Goal: Information Seeking & Learning: Compare options

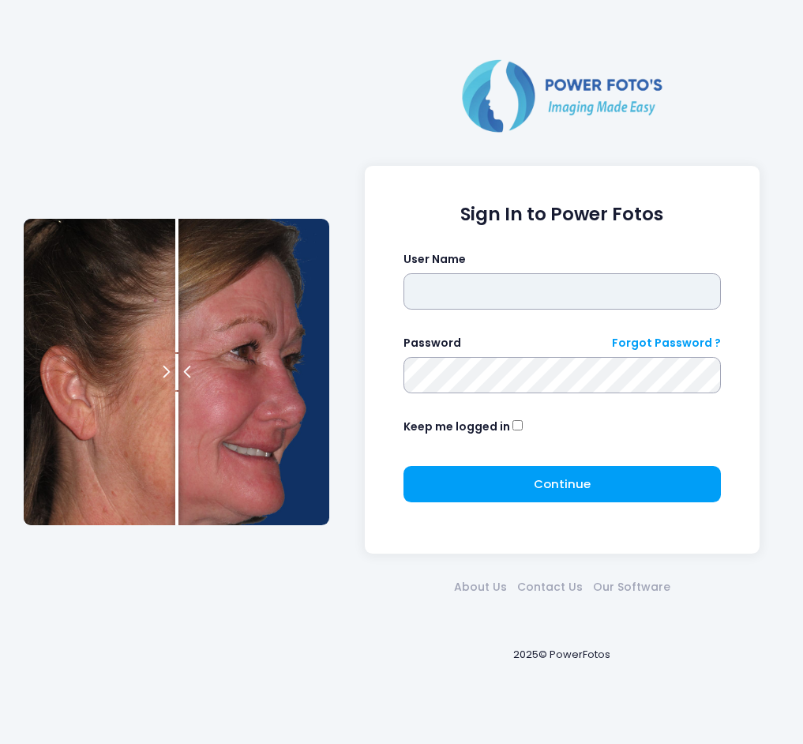
type input "*********"
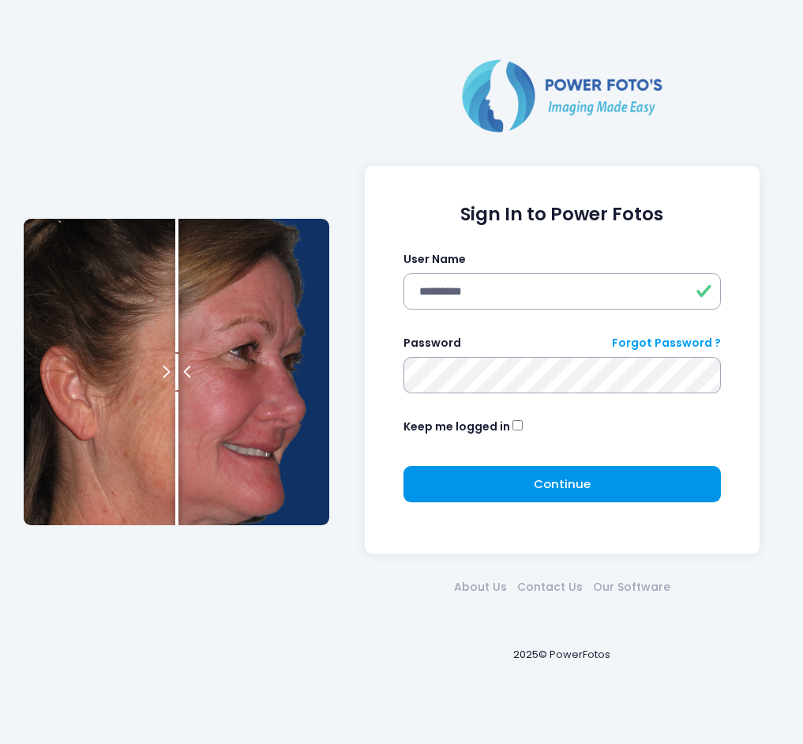
click at [604, 474] on button "Continue Please wait..." at bounding box center [563, 484] width 318 height 36
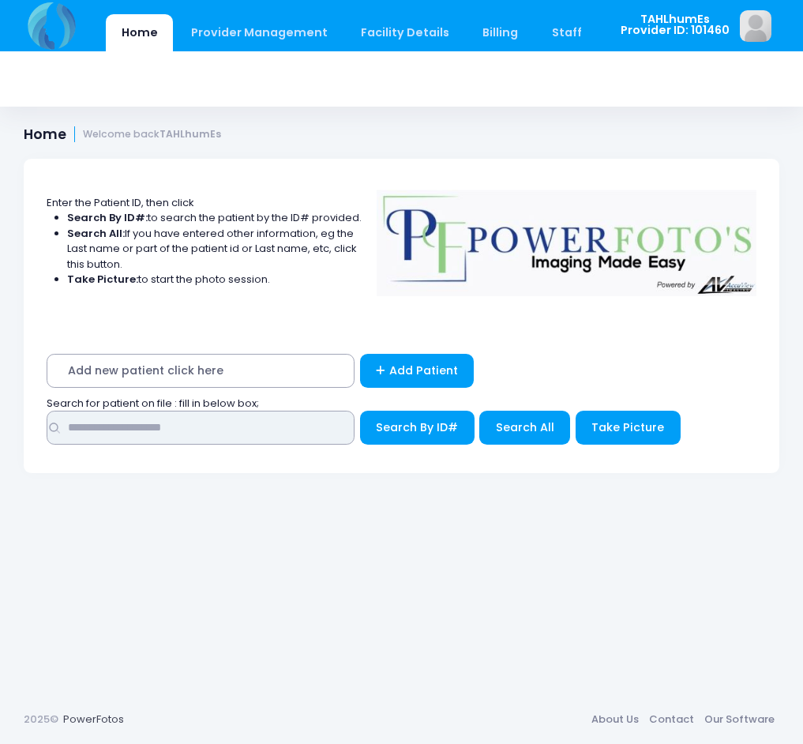
click at [126, 423] on input "text" at bounding box center [201, 428] width 308 height 34
type input "**********"
click at [360, 411] on button "Search By ID#" at bounding box center [417, 428] width 115 height 34
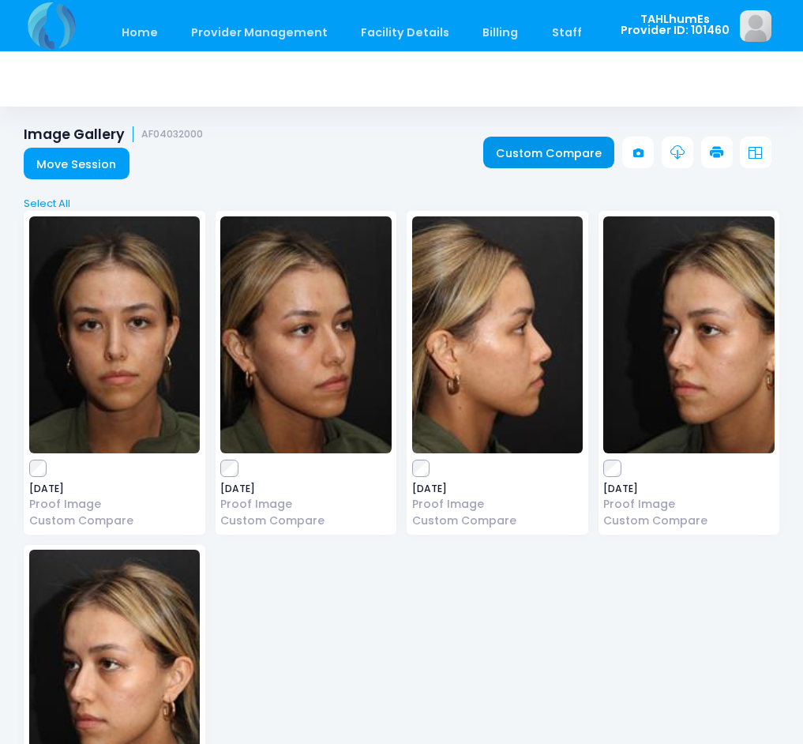
click at [528, 152] on link "Custom Compare" at bounding box center [550, 153] width 132 height 32
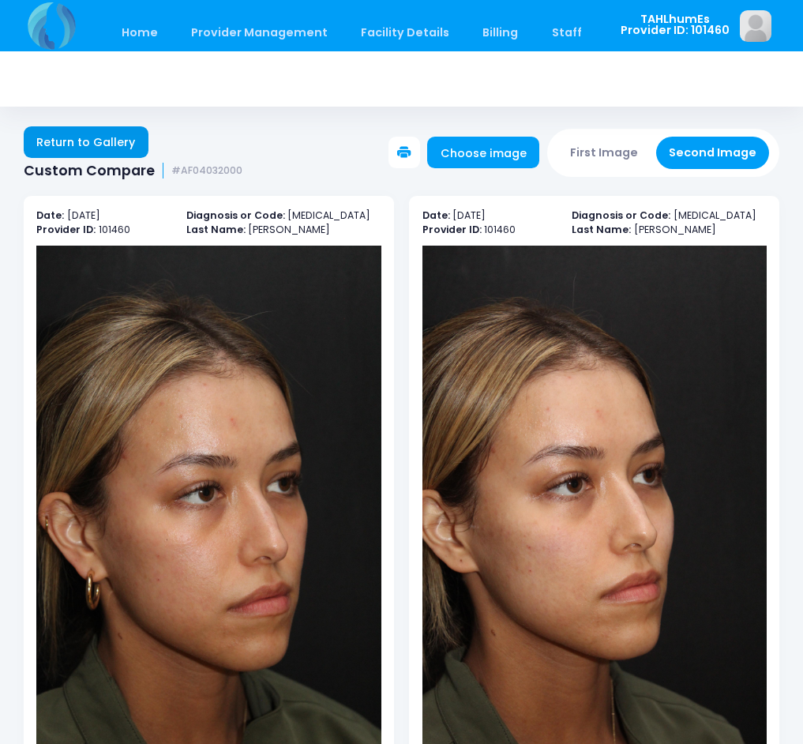
click at [96, 134] on link "Return to Gallery" at bounding box center [86, 142] width 125 height 32
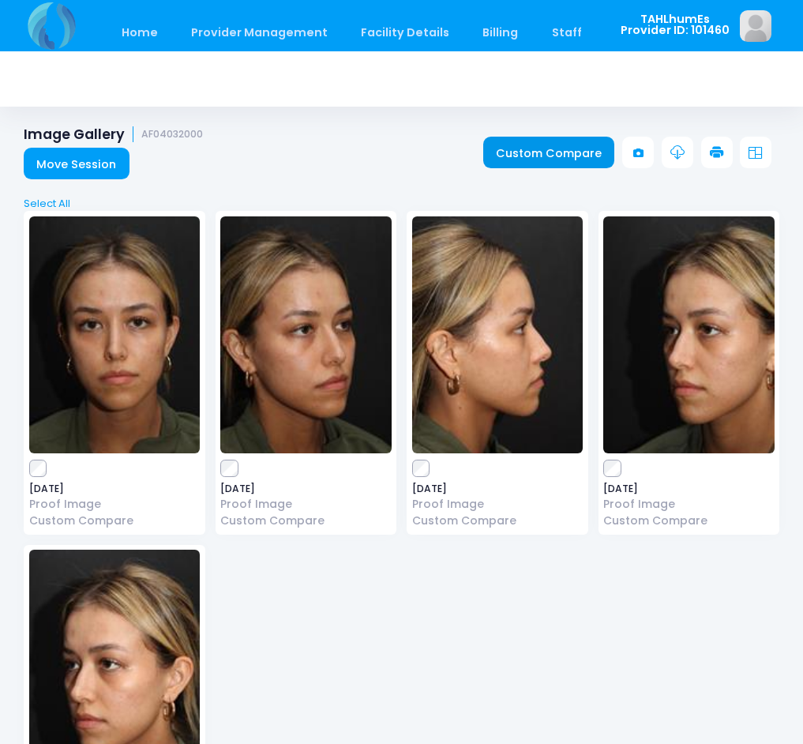
click at [591, 150] on link "Custom Compare" at bounding box center [550, 153] width 132 height 32
click at [559, 154] on link "Custom Compare" at bounding box center [550, 153] width 132 height 32
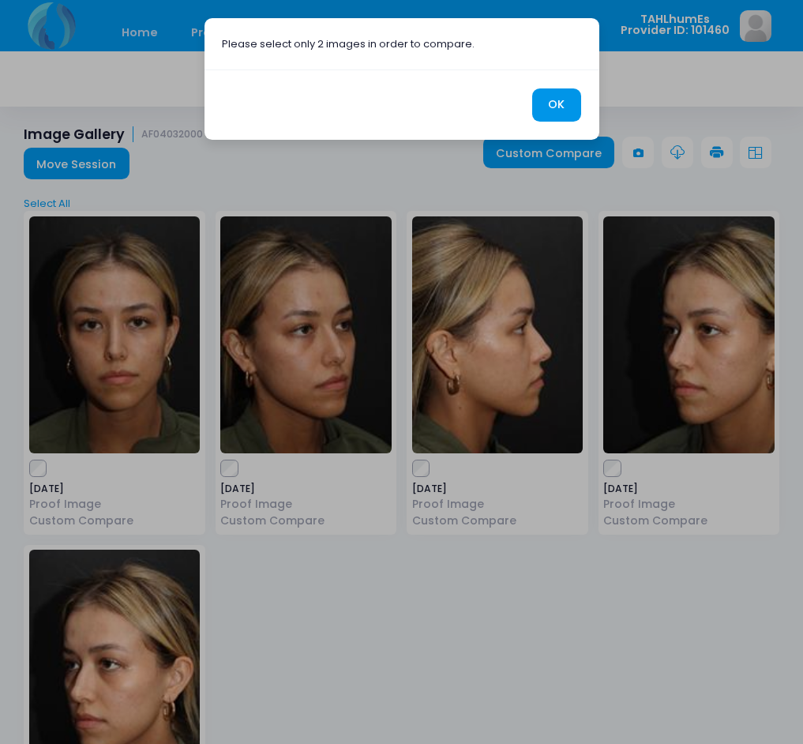
click at [545, 101] on button "OK" at bounding box center [556, 105] width 49 height 34
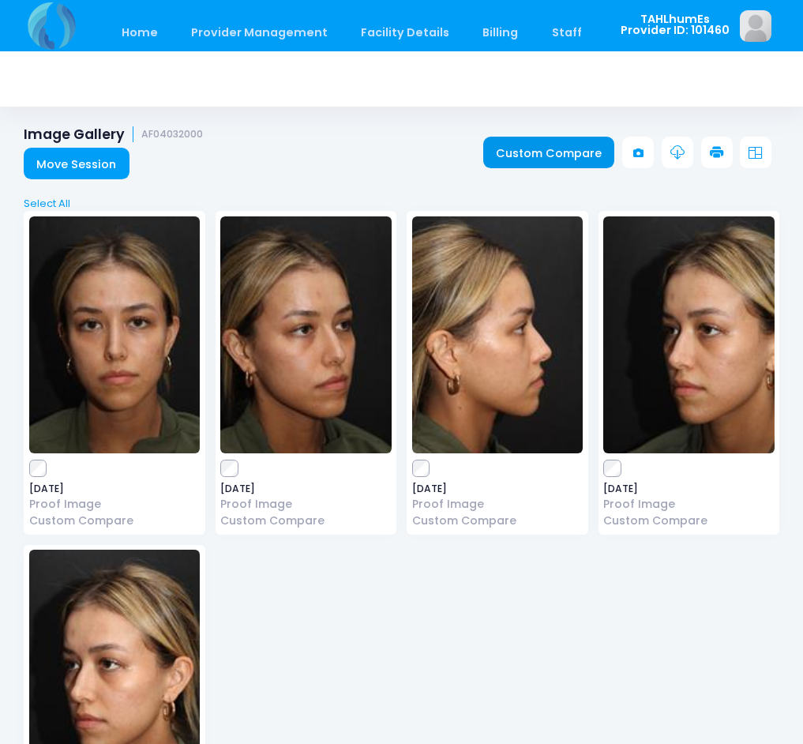
click at [530, 153] on link "Custom Compare" at bounding box center [550, 153] width 132 height 32
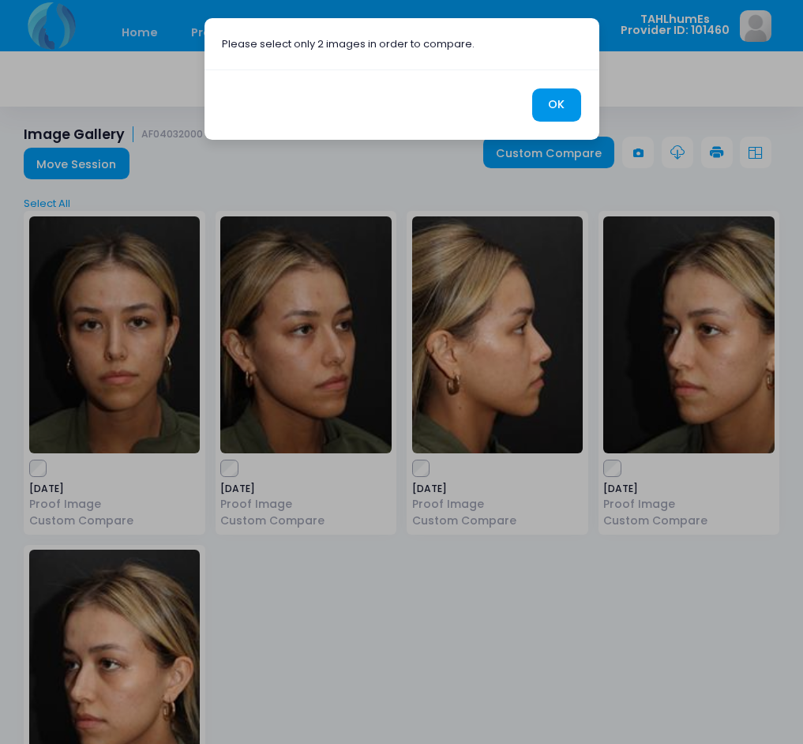
click at [564, 103] on button "OK" at bounding box center [556, 105] width 49 height 34
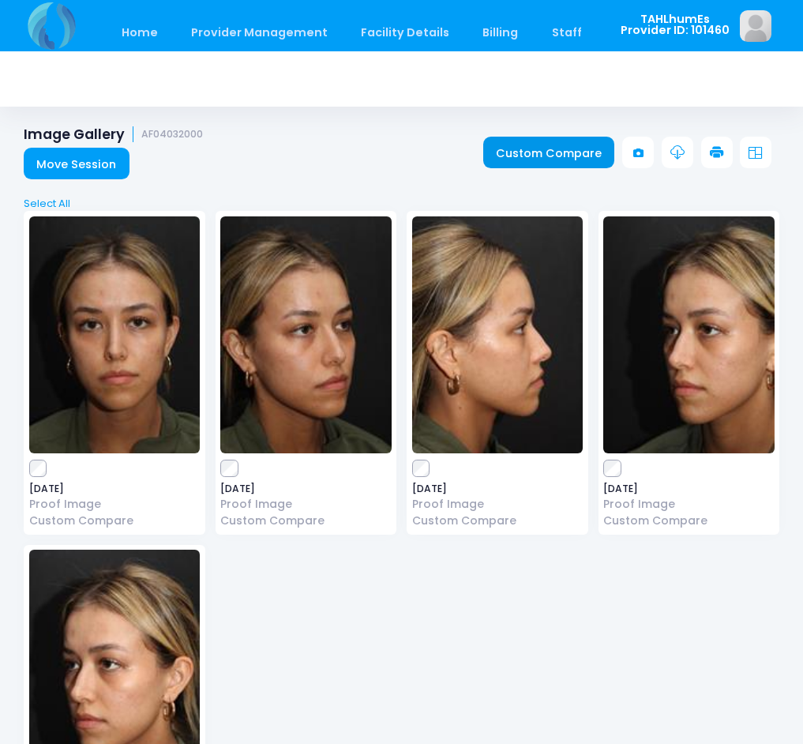
click at [528, 146] on link "Custom Compare" at bounding box center [550, 153] width 132 height 32
click at [579, 151] on link "Custom Compare" at bounding box center [550, 153] width 132 height 32
click at [539, 154] on link "Custom Compare" at bounding box center [550, 153] width 132 height 32
click at [543, 165] on link "Custom Compare" at bounding box center [550, 153] width 132 height 32
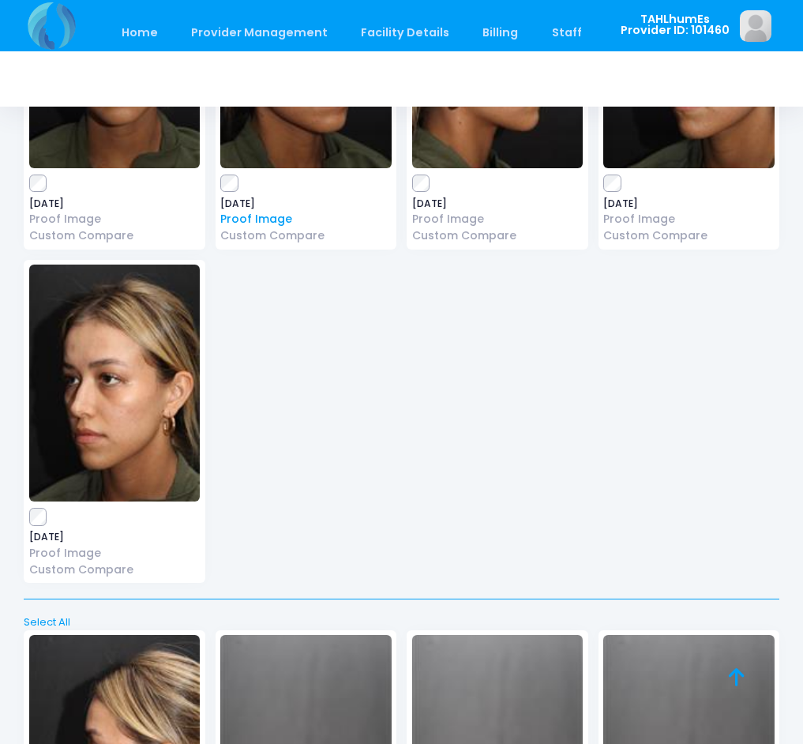
scroll to position [290, 0]
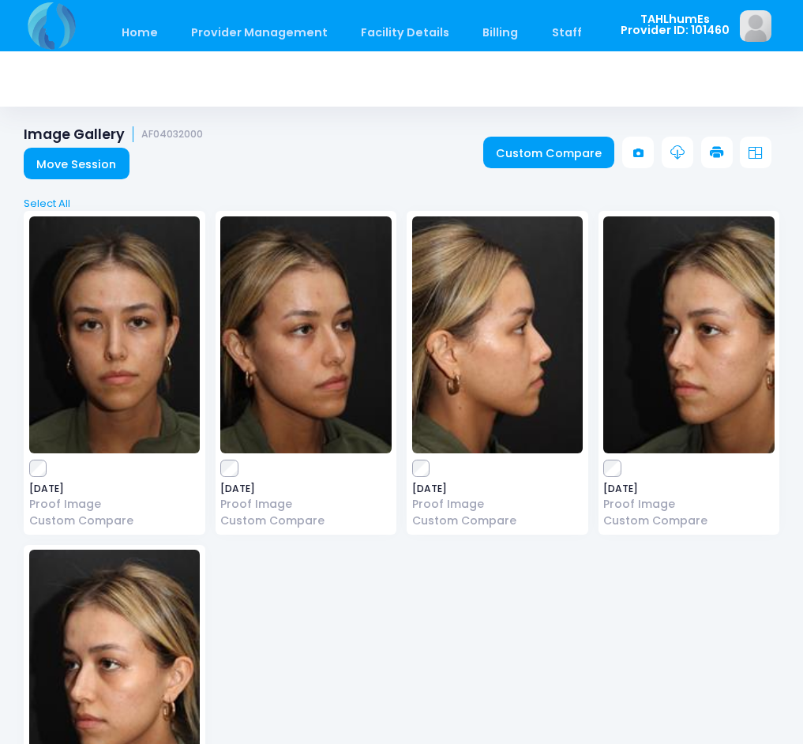
click at [220, 468] on div "2025-08-14 Proof Image Custom Compare" at bounding box center [307, 373] width 182 height 324
click at [605, 479] on div "2025-08-14 Proof Image Custom Compare" at bounding box center [690, 373] width 182 height 324
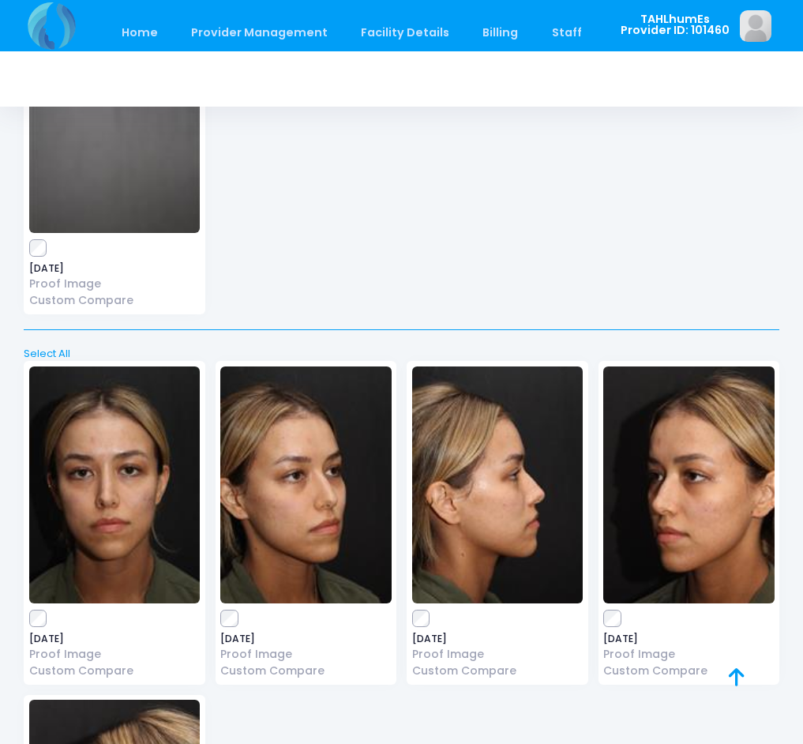
scroll to position [1259, 0]
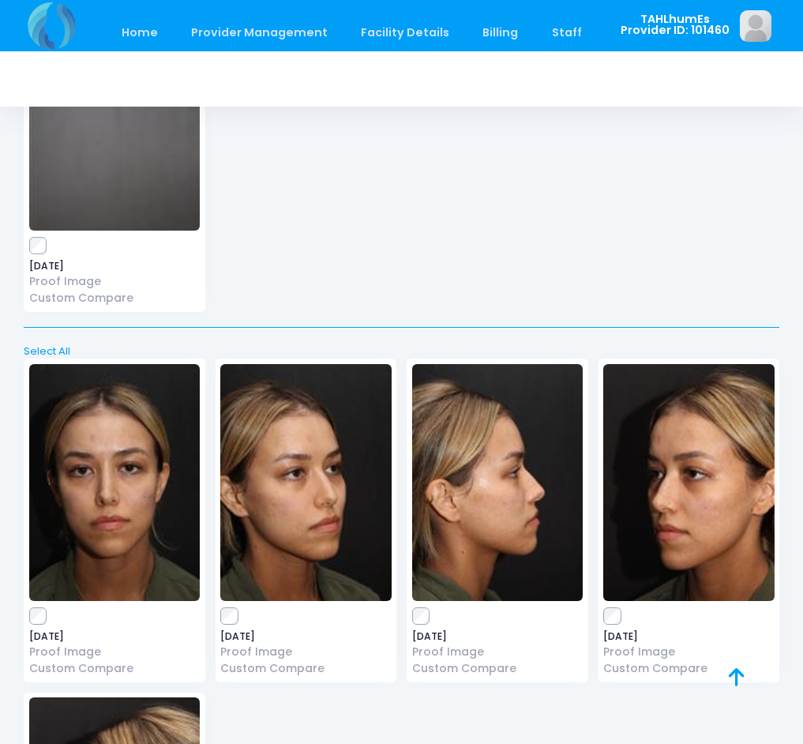
click at [623, 620] on label at bounding box center [689, 616] width 171 height 16
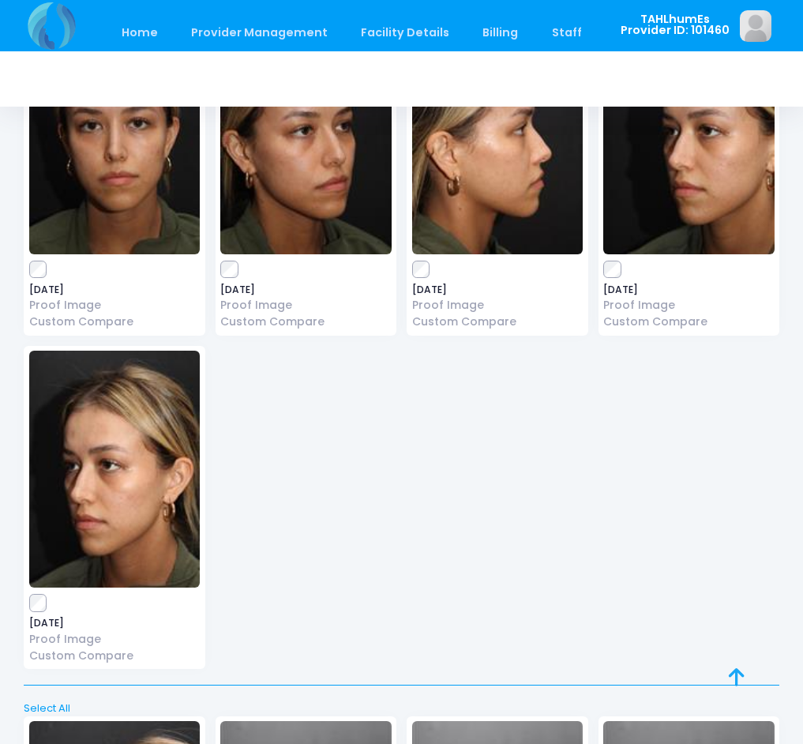
scroll to position [0, 0]
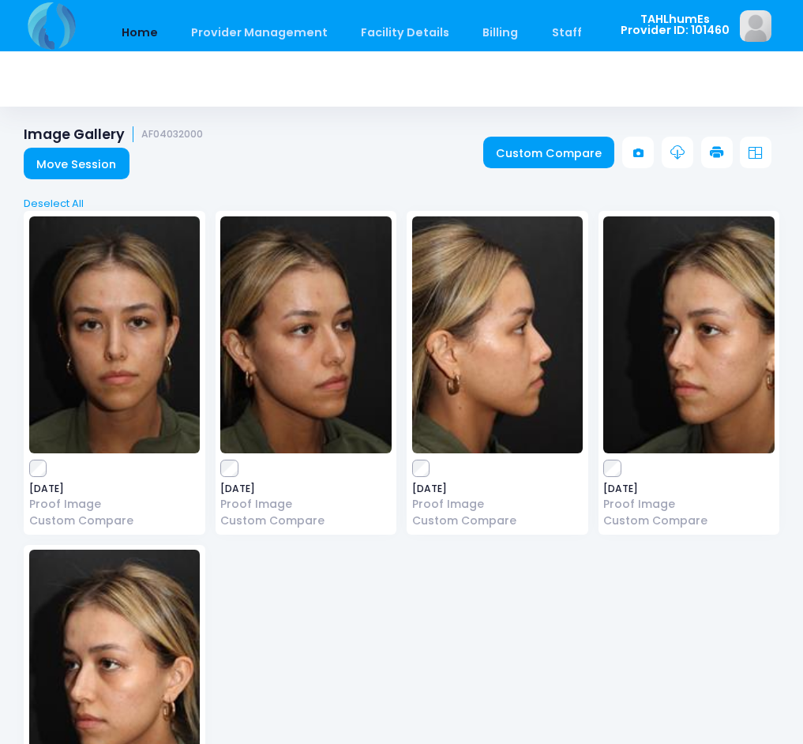
click at [151, 23] on link "Home" at bounding box center [139, 32] width 67 height 37
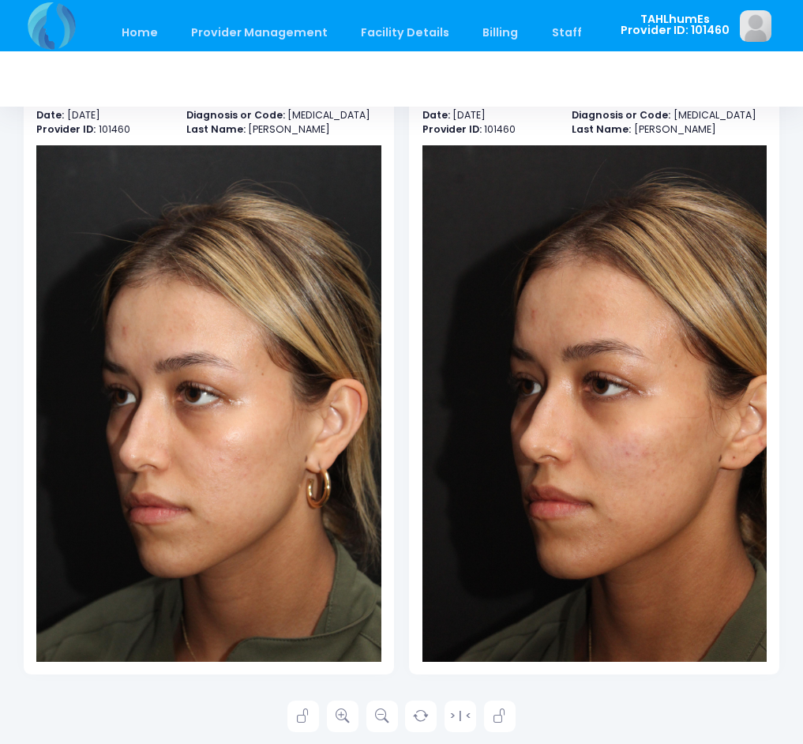
scroll to position [103, 0]
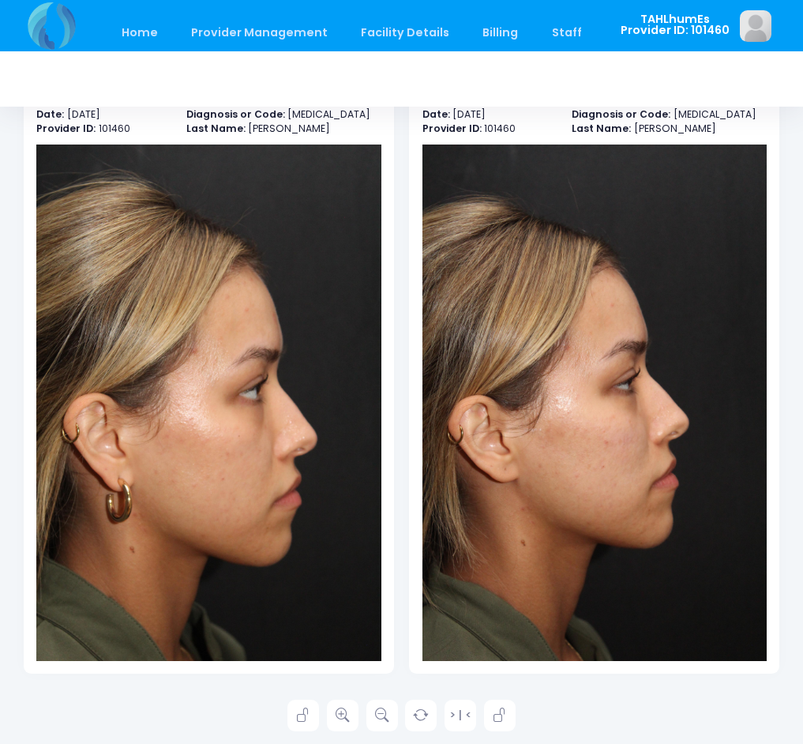
scroll to position [103, 0]
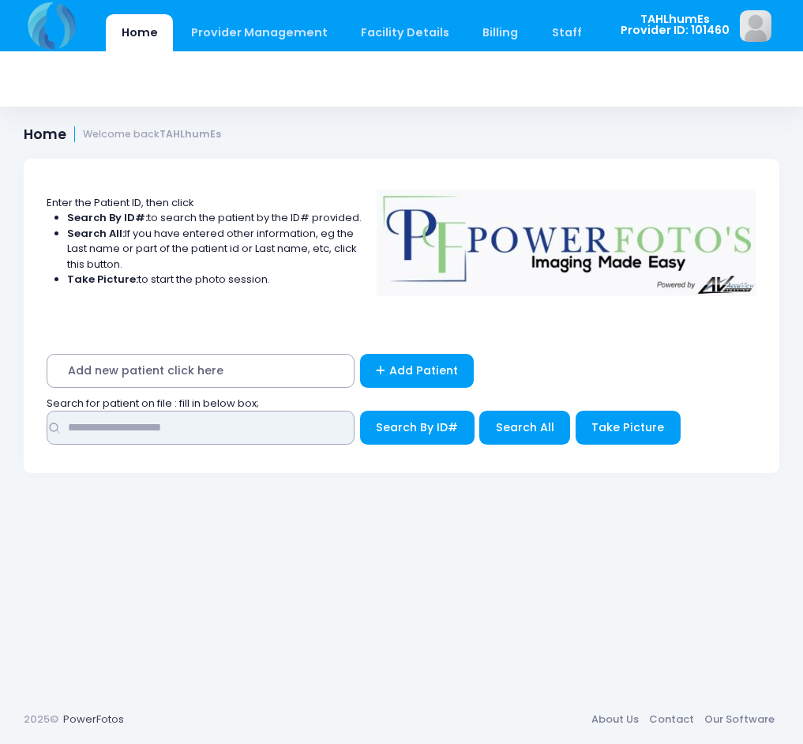
click at [307, 428] on input "text" at bounding box center [201, 428] width 308 height 34
type input "**********"
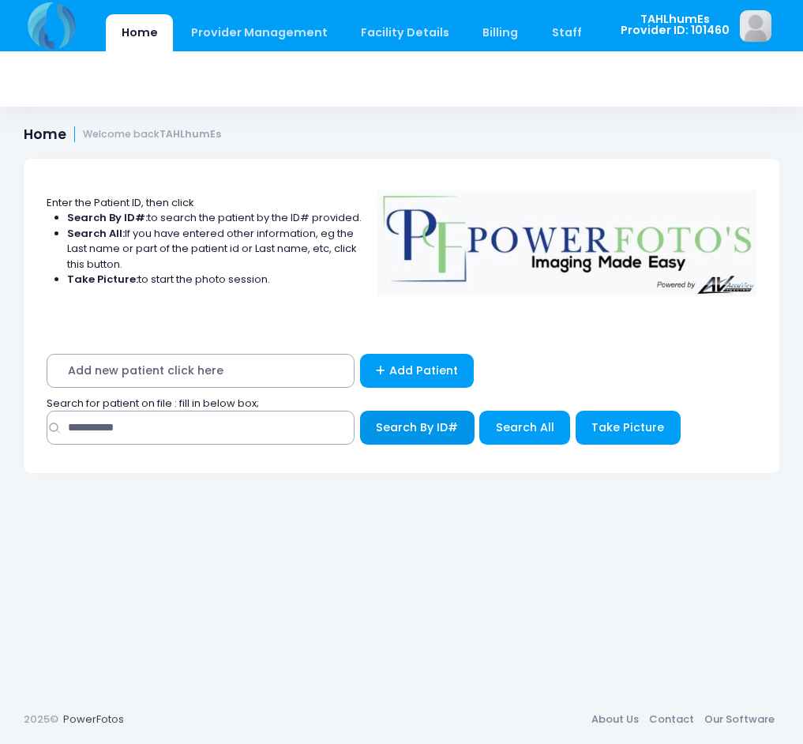
click at [412, 438] on button "Search By ID#" at bounding box center [417, 428] width 115 height 34
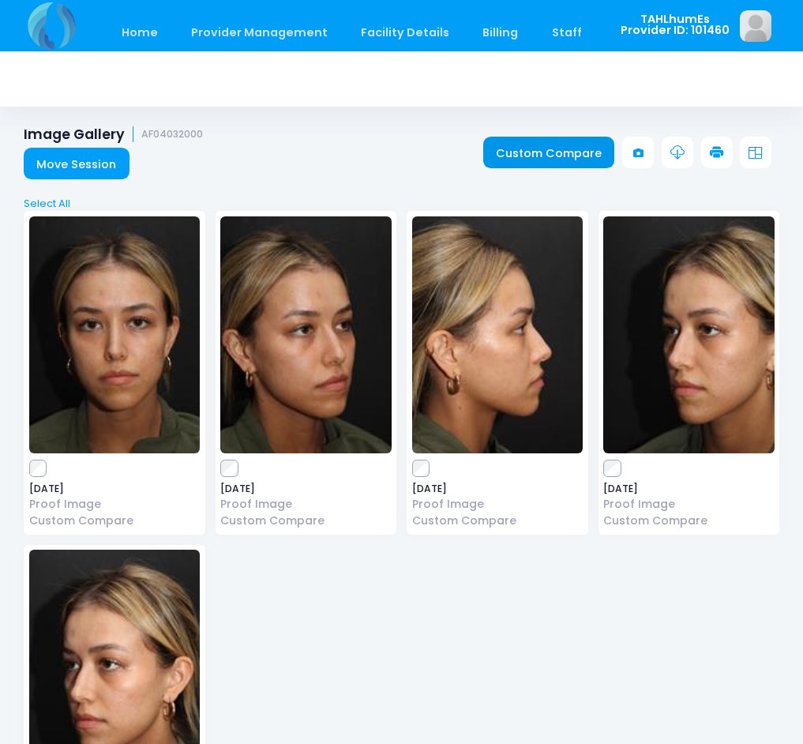
click at [529, 156] on link "Custom Compare" at bounding box center [550, 153] width 132 height 32
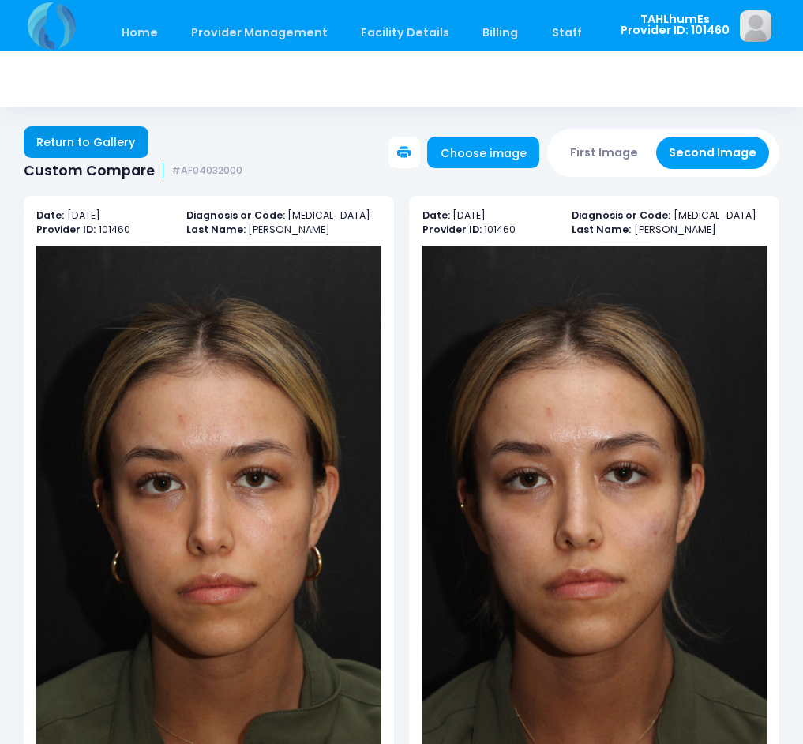
click at [114, 149] on link "Return to Gallery" at bounding box center [86, 142] width 125 height 32
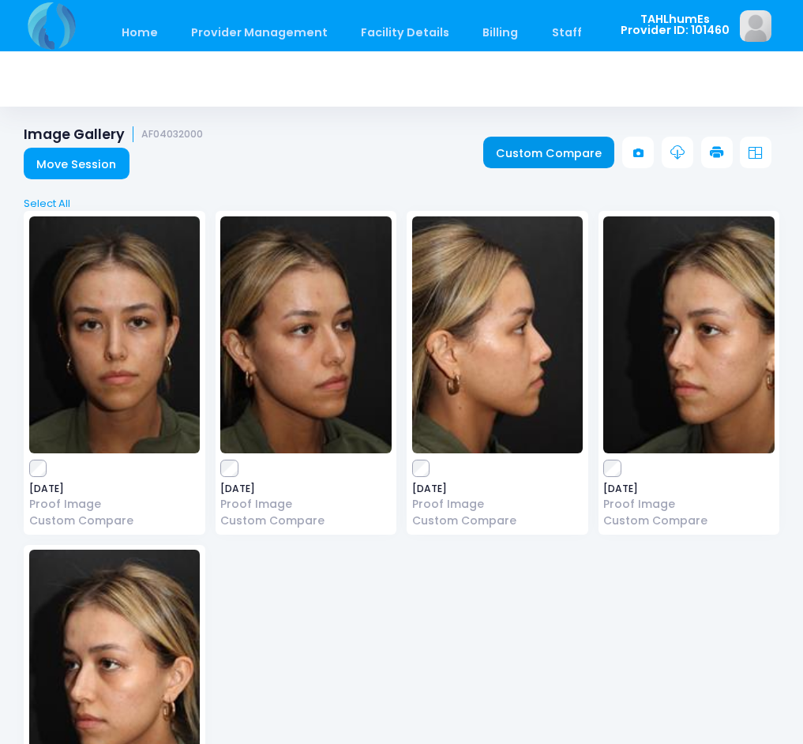
click at [570, 160] on link "Custom Compare" at bounding box center [550, 153] width 132 height 32
click at [555, 147] on link "Custom Compare" at bounding box center [550, 153] width 132 height 32
click at [529, 165] on link "Custom Compare" at bounding box center [550, 153] width 132 height 32
click at [567, 164] on link "Custom Compare" at bounding box center [550, 153] width 132 height 32
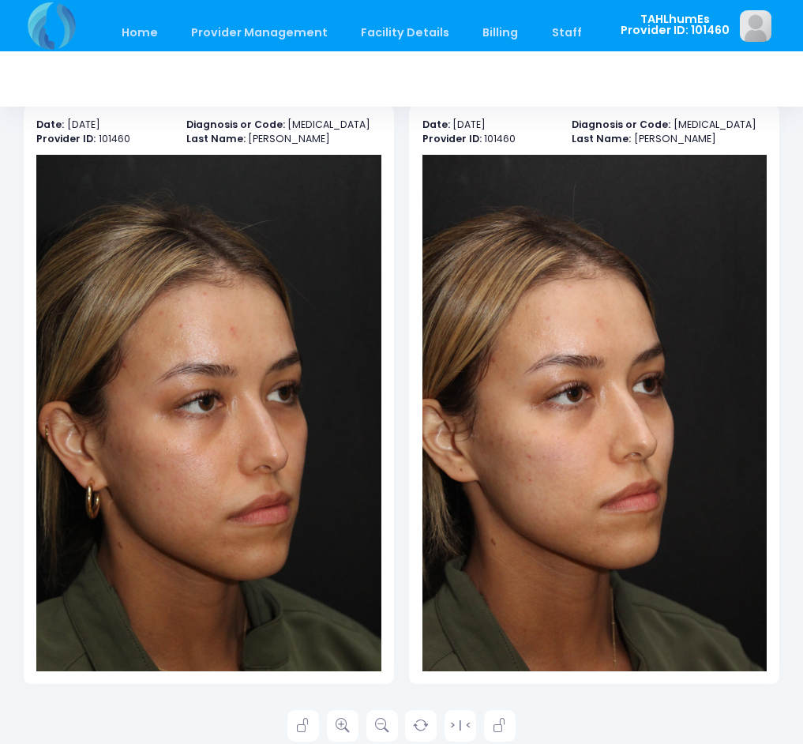
scroll to position [93, 0]
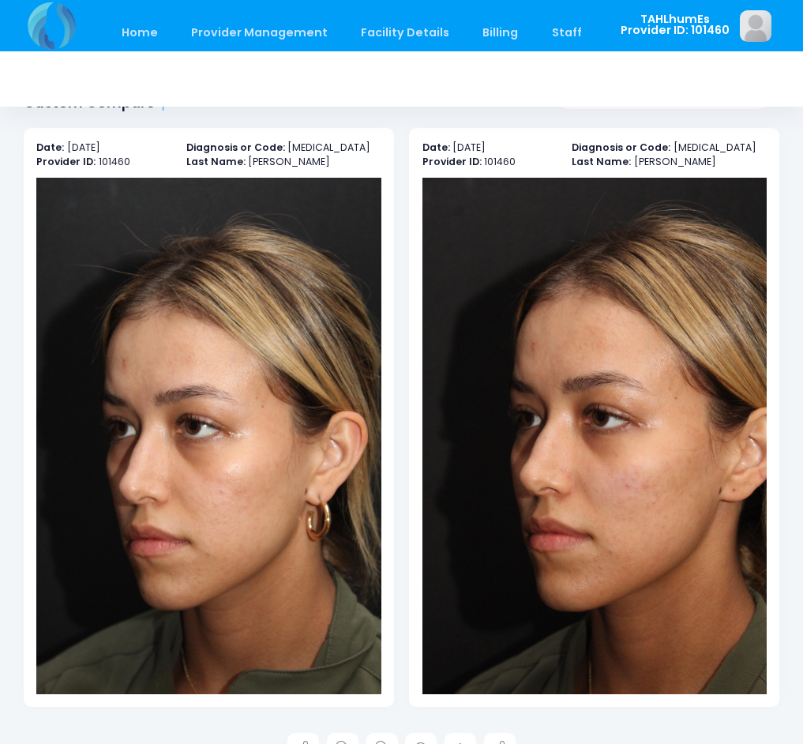
scroll to position [103, 0]
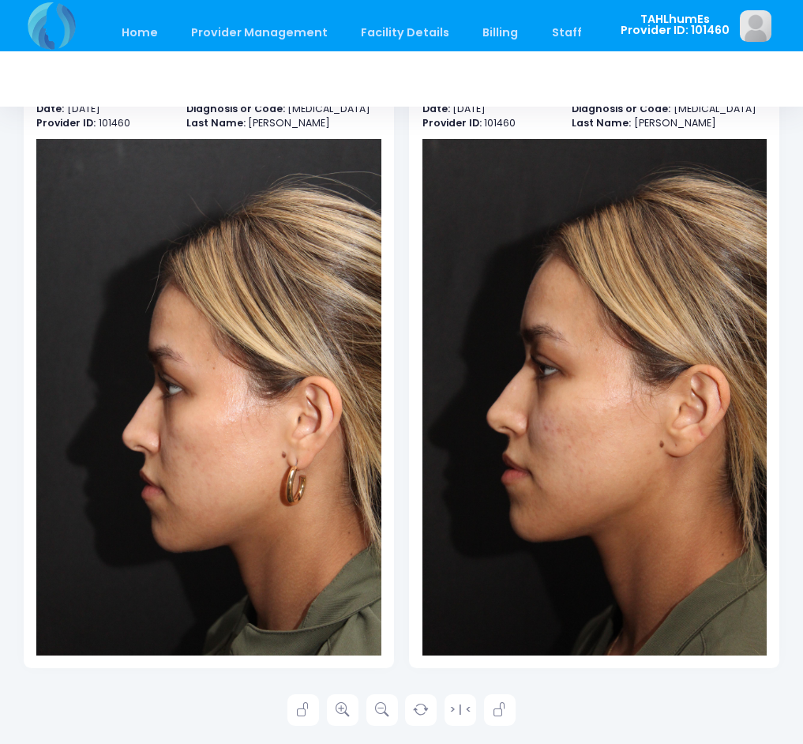
scroll to position [110, 0]
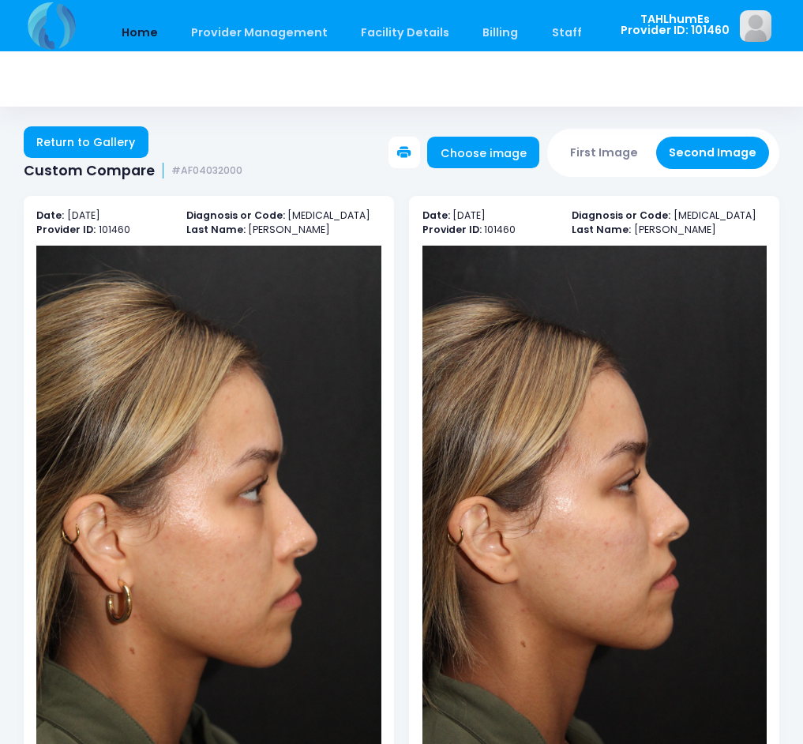
click at [124, 29] on link "Home" at bounding box center [139, 32] width 67 height 37
